Goal: Find specific page/section: Find specific page/section

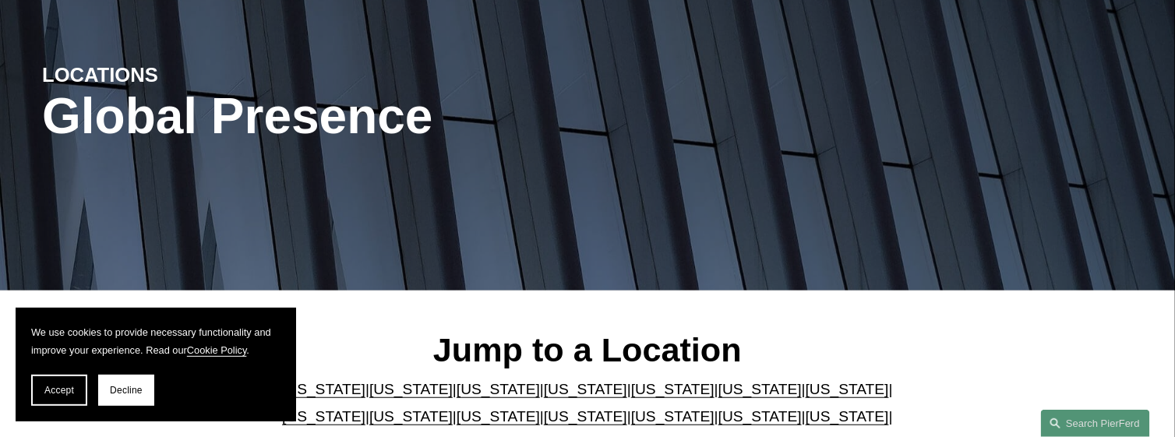
scroll to position [234, 0]
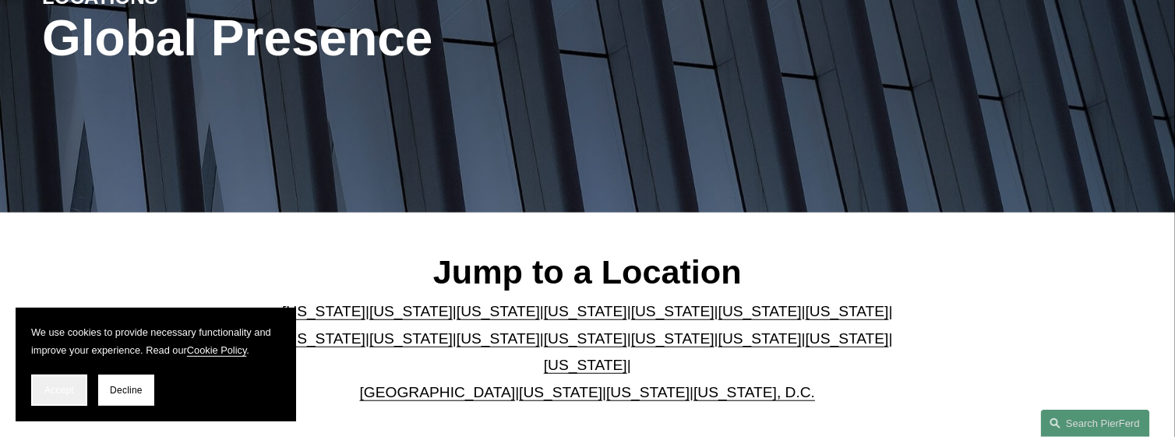
click at [58, 394] on span "Accept" at bounding box center [59, 390] width 30 height 11
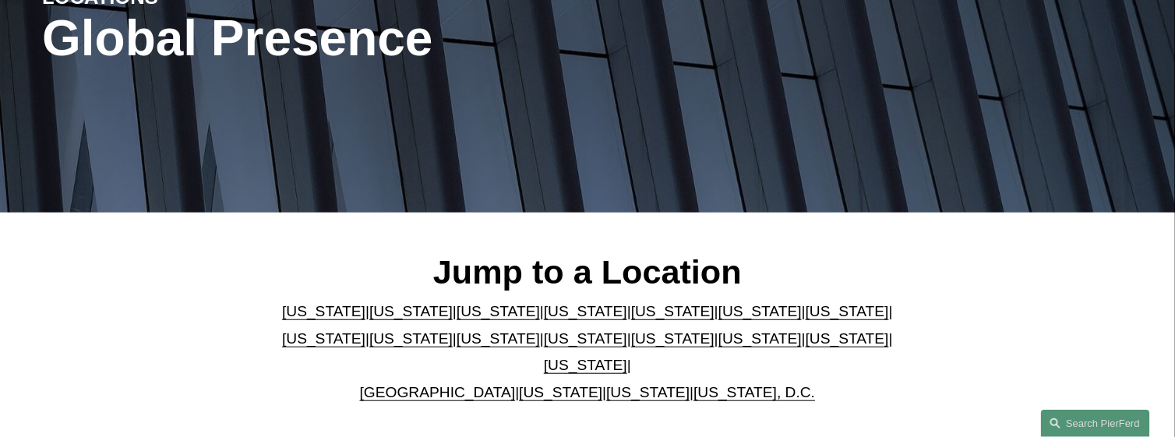
click at [806, 319] on link "[US_STATE]" at bounding box center [847, 311] width 83 height 16
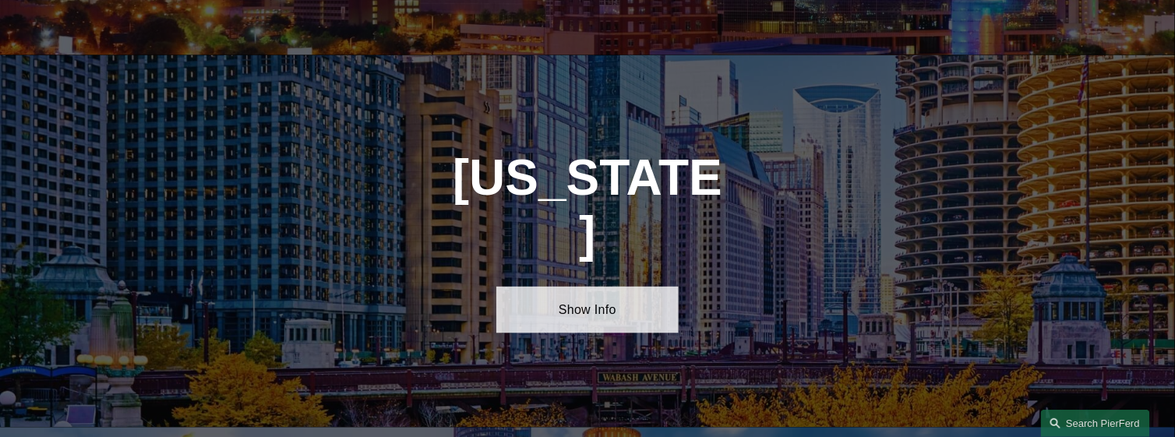
click at [599, 287] on link "Show Info" at bounding box center [587, 310] width 182 height 47
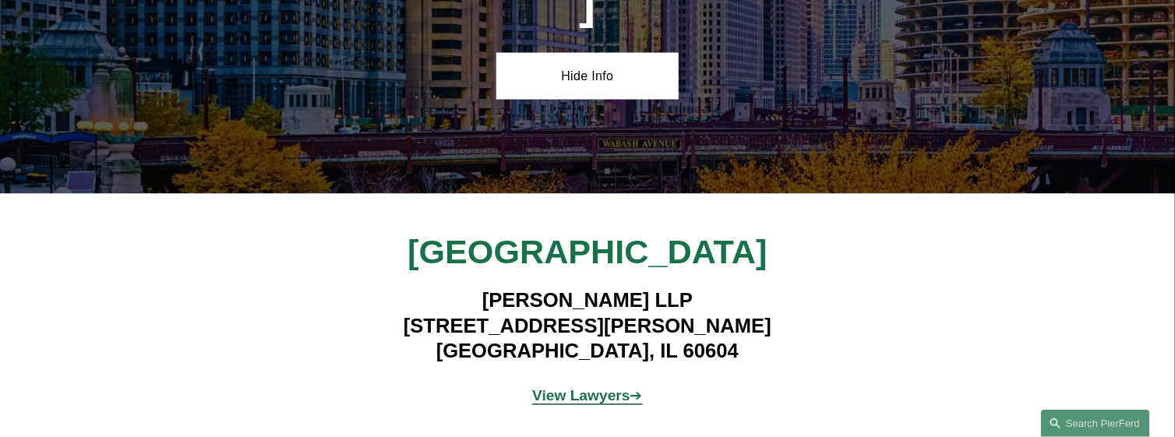
scroll to position [3027, 0]
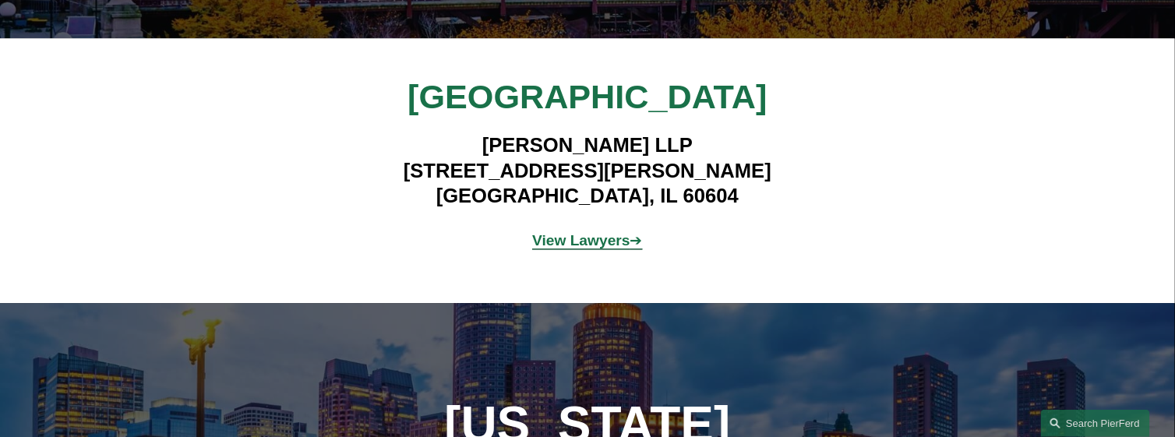
click at [567, 232] on strong "View Lawyers" at bounding box center [581, 240] width 98 height 16
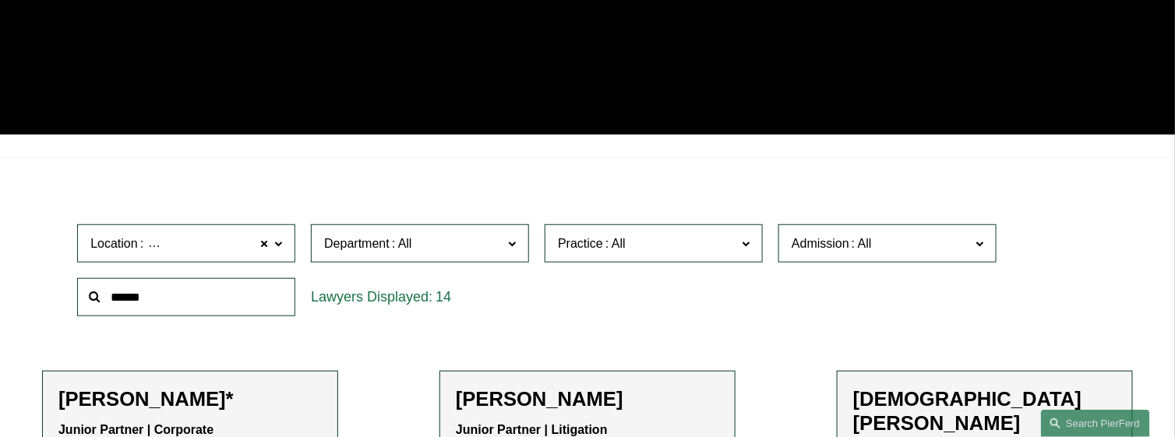
scroll to position [390, 0]
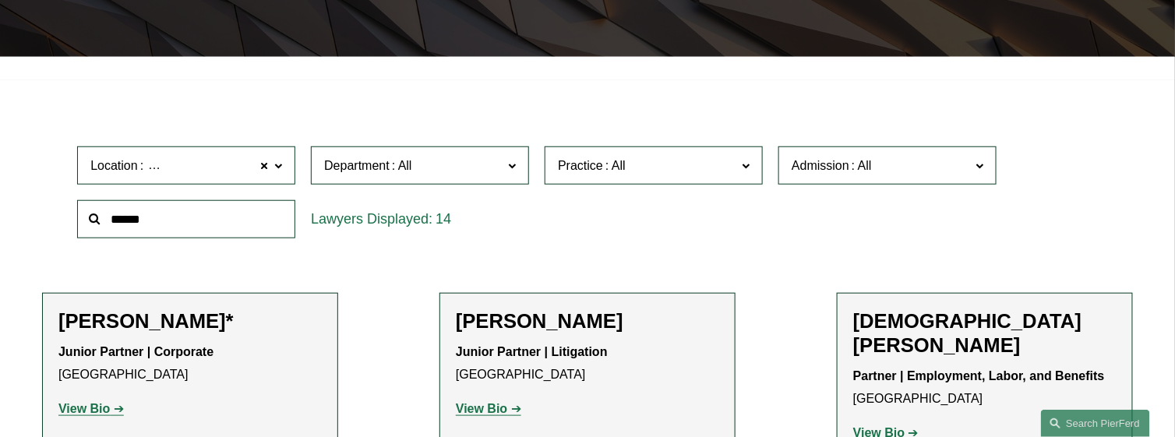
click at [745, 165] on span at bounding box center [746, 165] width 8 height 20
